Goal: Task Accomplishment & Management: Manage account settings

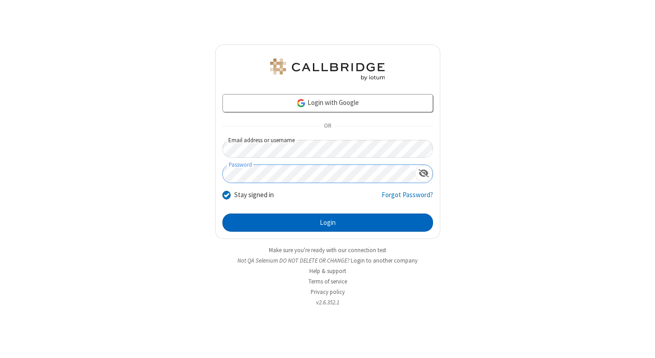
click at [327, 223] on button "Login" at bounding box center [327, 223] width 210 height 18
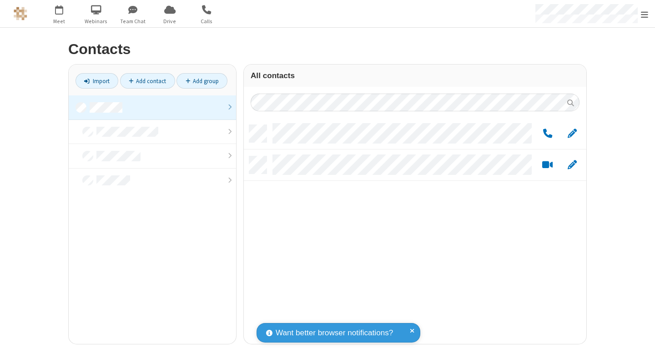
scroll to position [219, 335]
click at [152, 107] on link at bounding box center [152, 107] width 167 height 25
click at [202, 81] on link "Add group" at bounding box center [201, 80] width 51 height 15
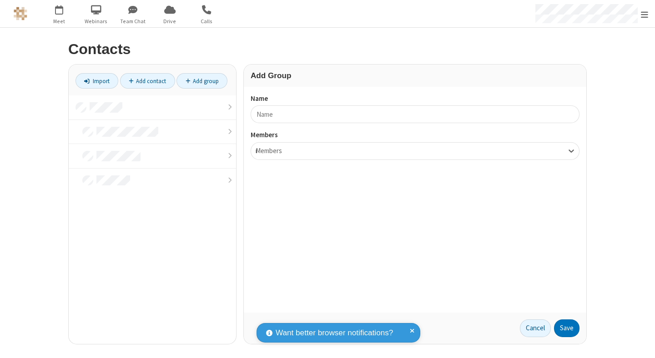
type input "name17"
